Goal: Navigation & Orientation: Understand site structure

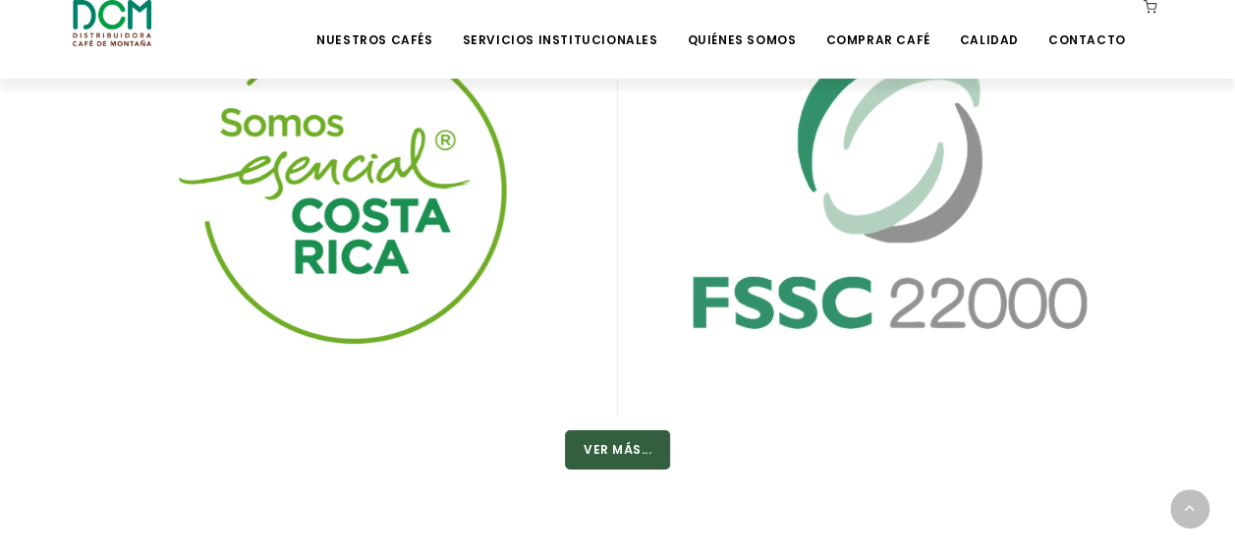
scroll to position [3298, 0]
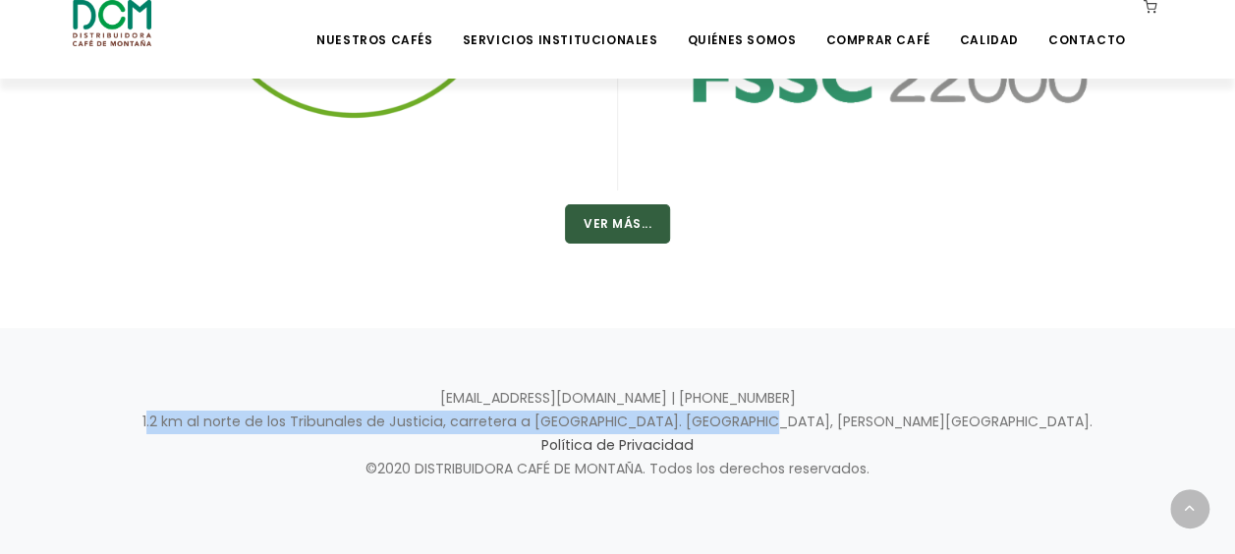
drag, startPoint x: 905, startPoint y: 420, endPoint x: 327, endPoint y: 409, distance: 577.8
click at [327, 409] on p "info@dcm.cr | +506 2442-0000 1.2 km al norte de los Tribunales de Justicia, car…" at bounding box center [618, 434] width 1090 height 94
drag, startPoint x: 327, startPoint y: 409, endPoint x: 544, endPoint y: 414, distance: 217.2
click at [544, 414] on p "info@dcm.cr | +506 2442-0000 1.2 km al norte de los Tribunales de Justicia, car…" at bounding box center [618, 434] width 1090 height 94
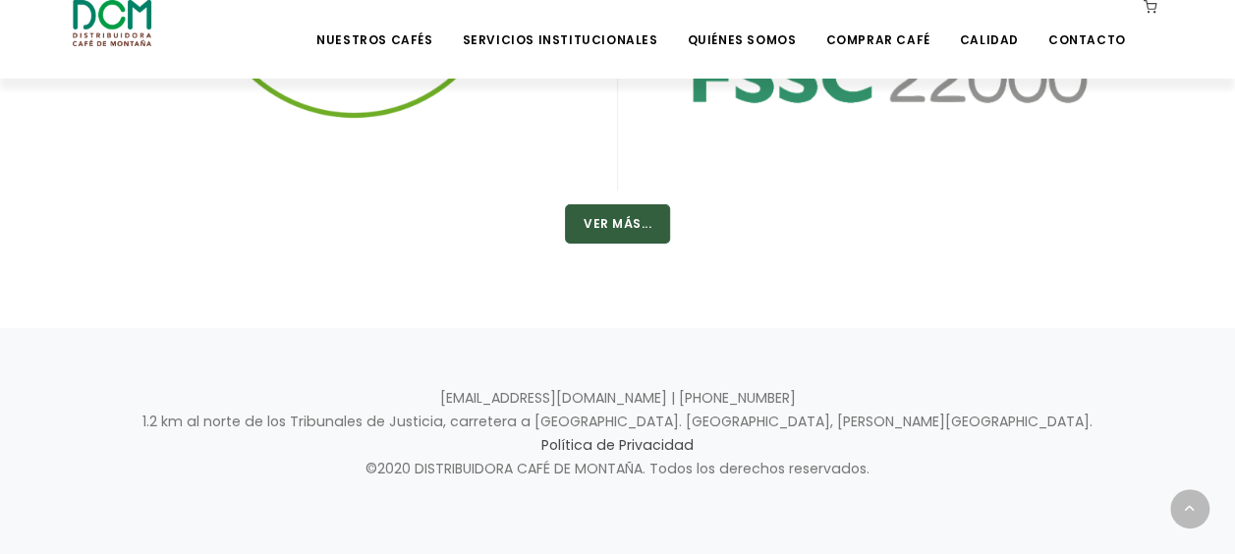
click at [539, 468] on p "info@dcm.cr | +506 2442-0000 1.2 km al norte de los Tribunales de Justicia, car…" at bounding box center [618, 434] width 1090 height 94
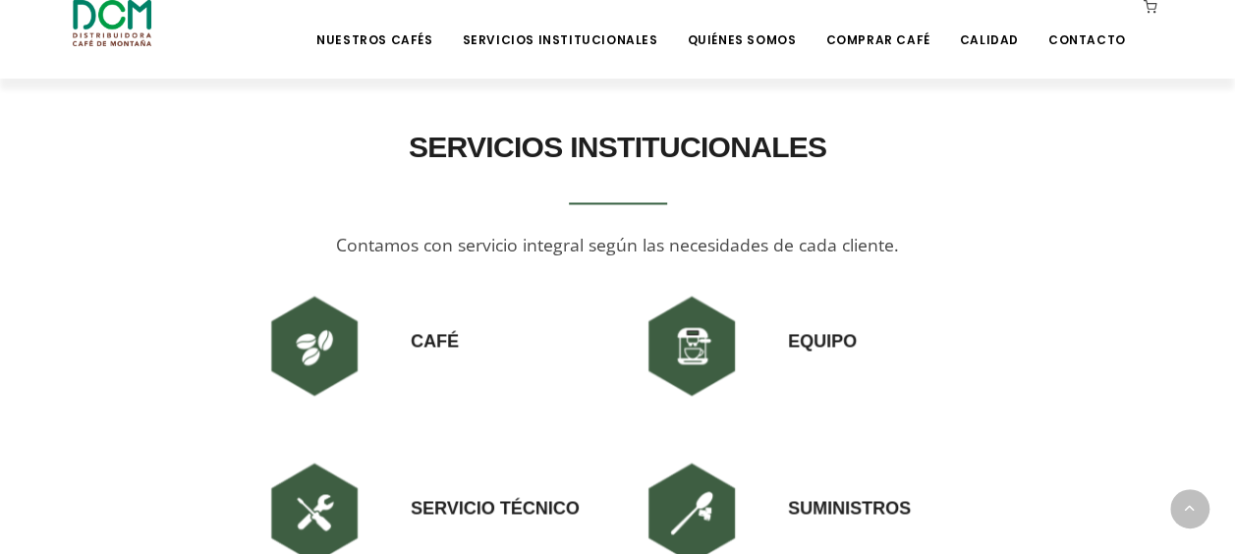
scroll to position [1184, 0]
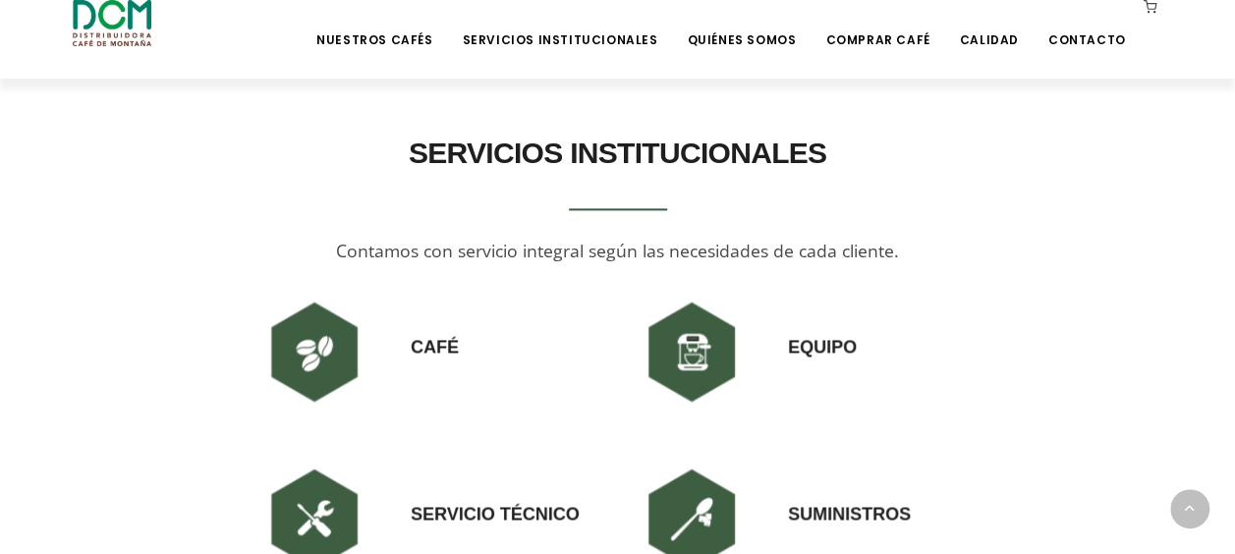
click at [713, 361] on img at bounding box center [692, 352] width 118 height 118
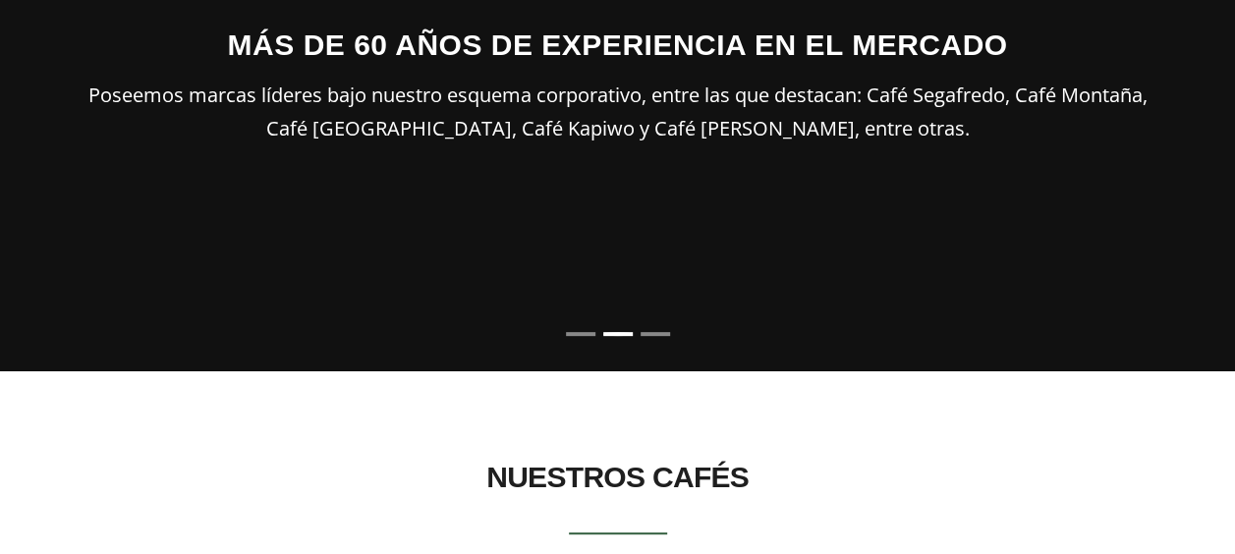
scroll to position [0, 0]
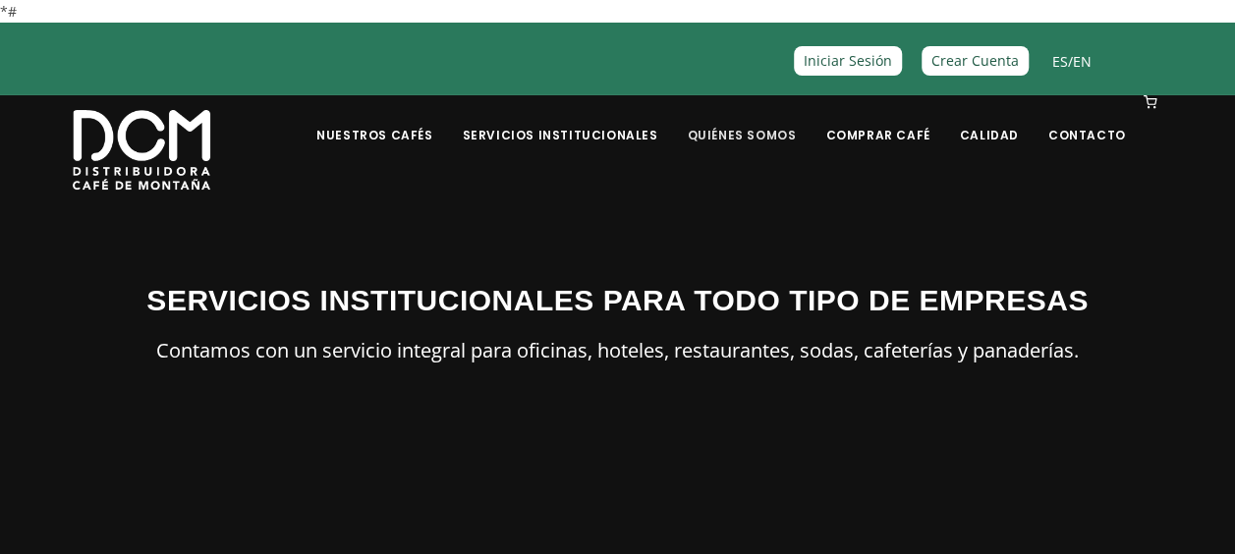
click at [782, 132] on link "Quiénes Somos" at bounding box center [741, 120] width 133 height 46
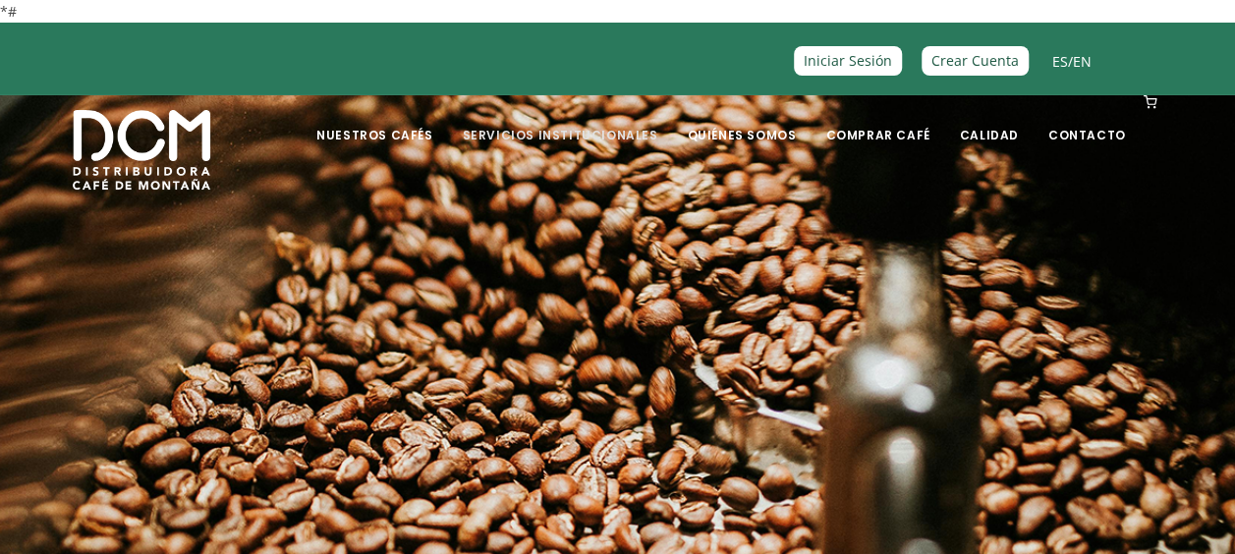
click at [623, 140] on link "Servicios Institucionales" at bounding box center [559, 120] width 219 height 46
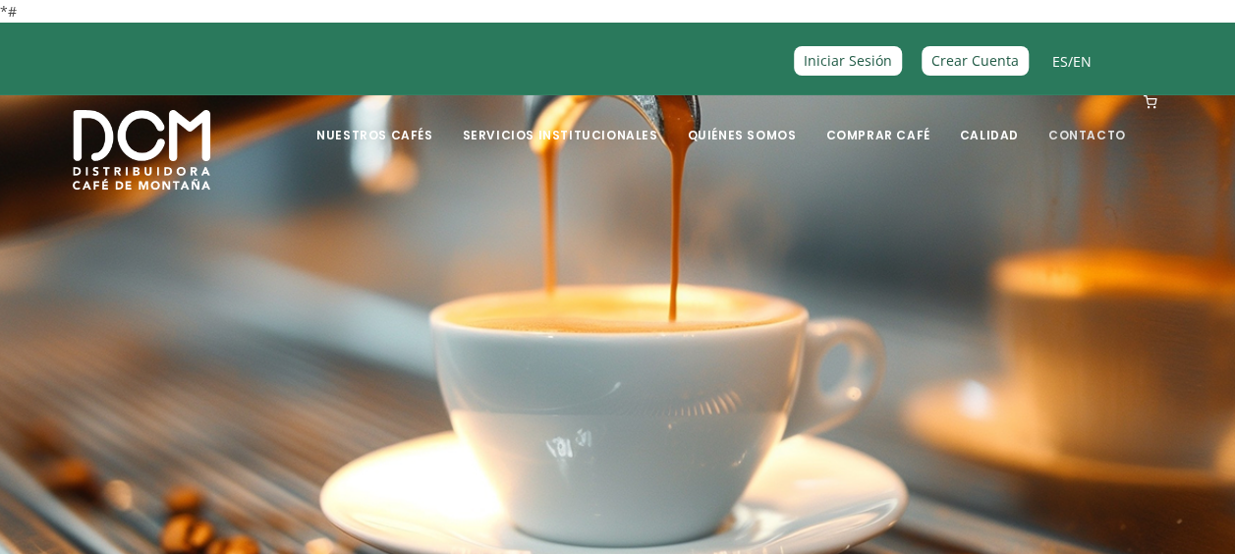
click at [1080, 128] on link "Contacto" at bounding box center [1086, 120] width 101 height 46
